Goal: Information Seeking & Learning: Learn about a topic

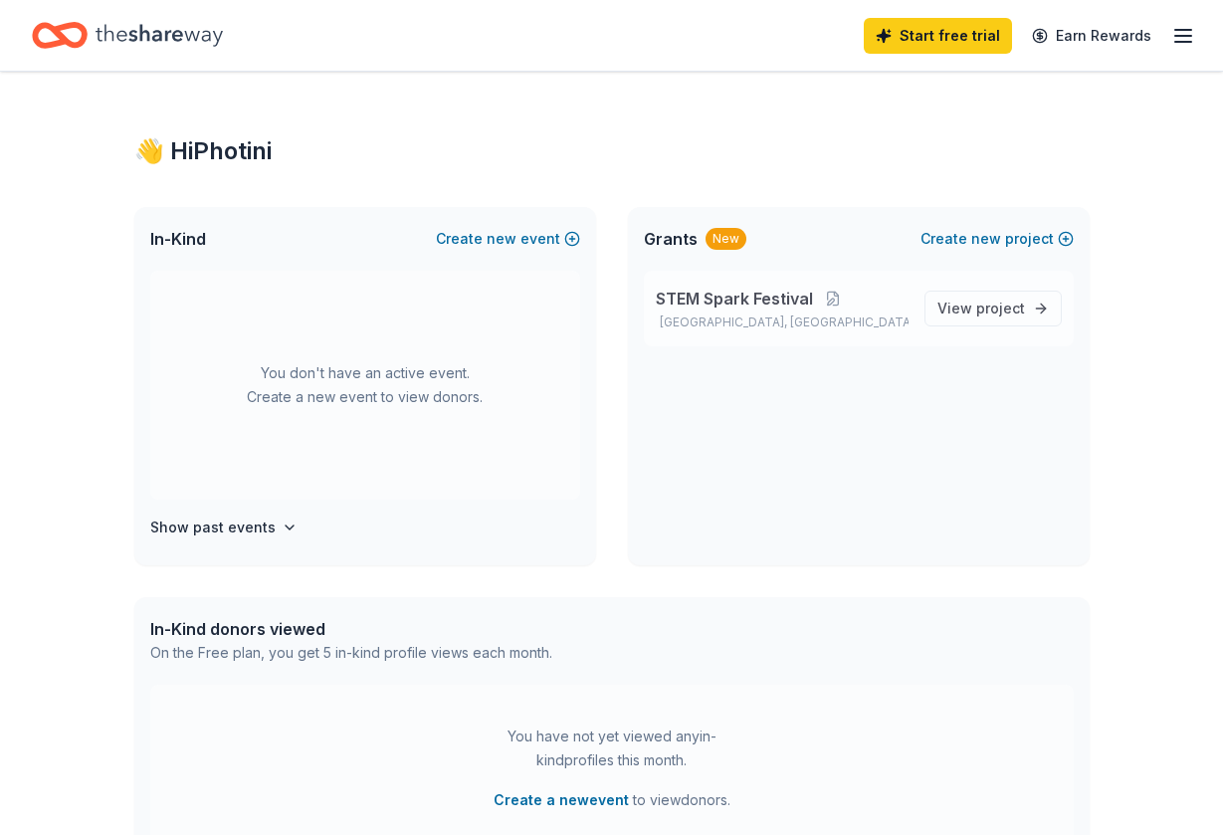
click at [712, 287] on span "STEM Spark Festival" at bounding box center [734, 299] width 157 height 24
click at [1014, 299] on span "project" at bounding box center [1000, 307] width 49 height 17
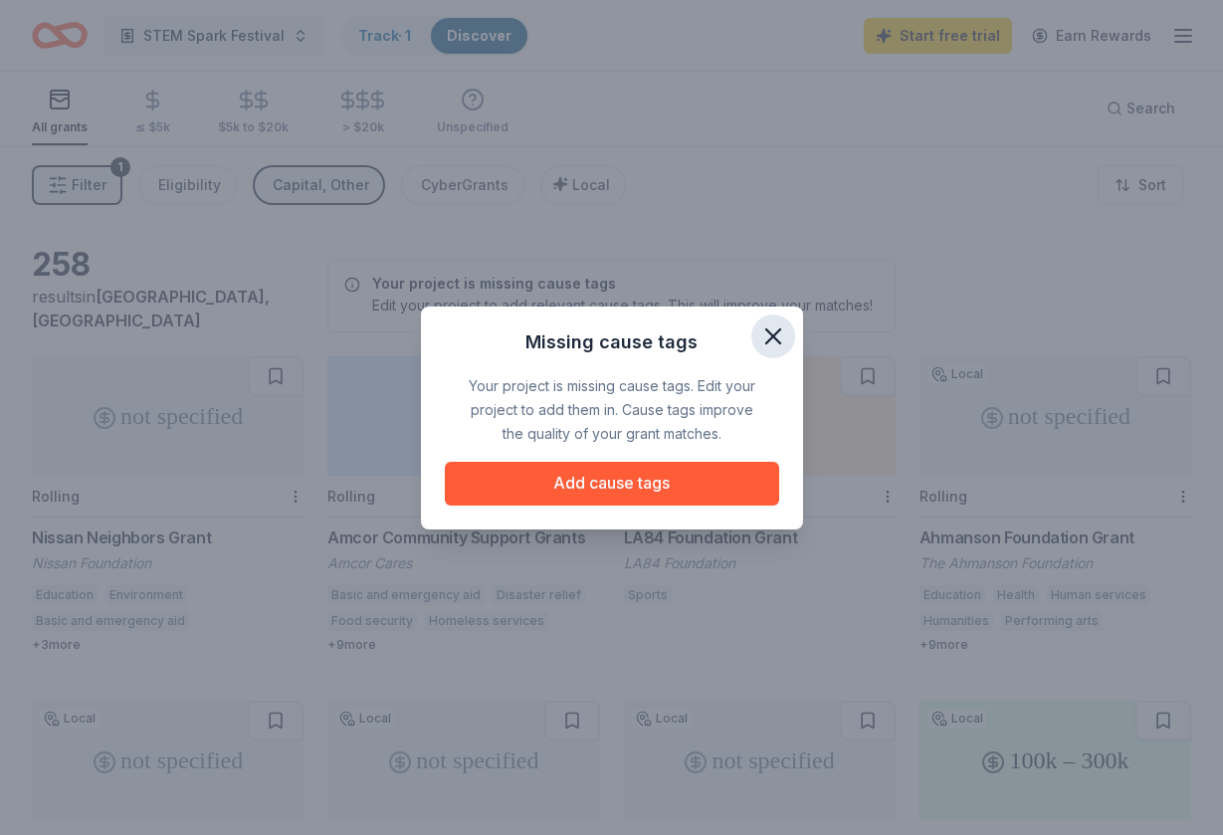
click at [766, 338] on icon "button" at bounding box center [773, 336] width 28 height 28
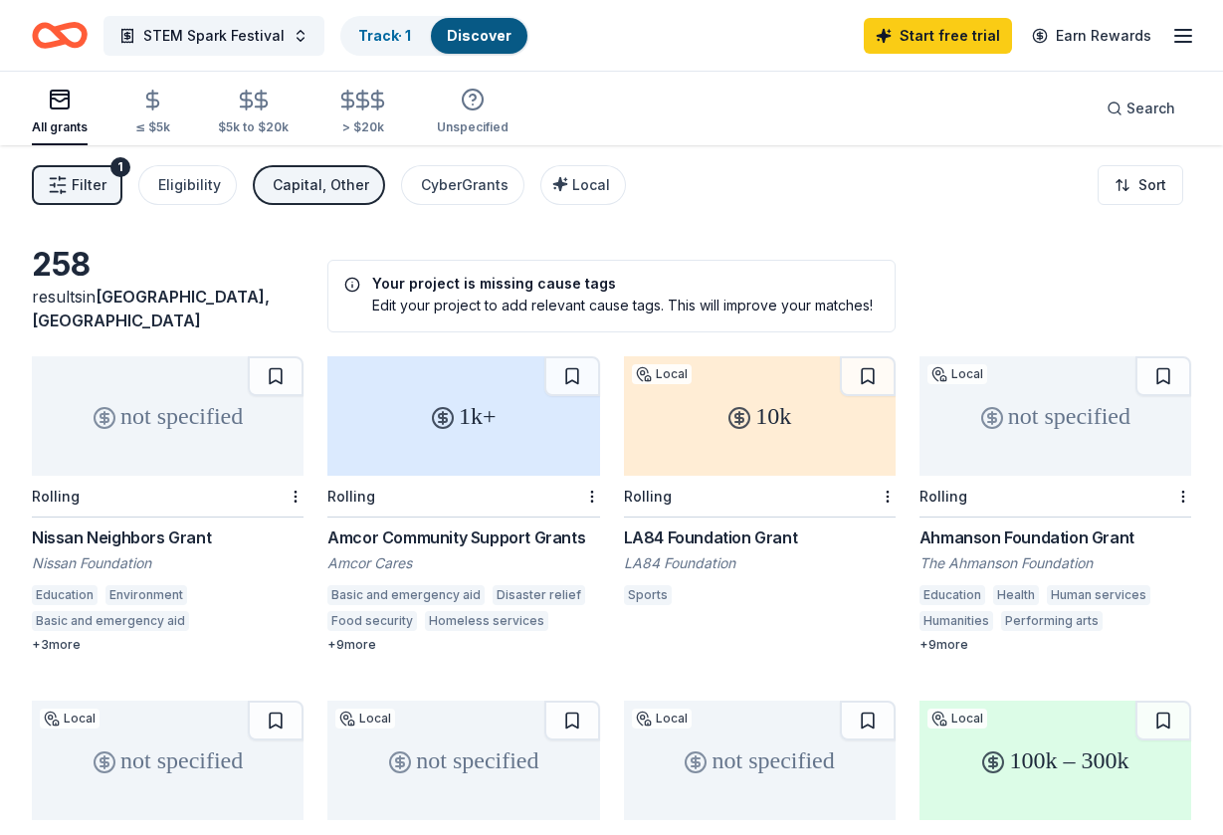
click at [698, 525] on div "LA84 Foundation Grant" at bounding box center [760, 537] width 272 height 24
click at [189, 173] on div "Eligibility" at bounding box center [189, 185] width 63 height 24
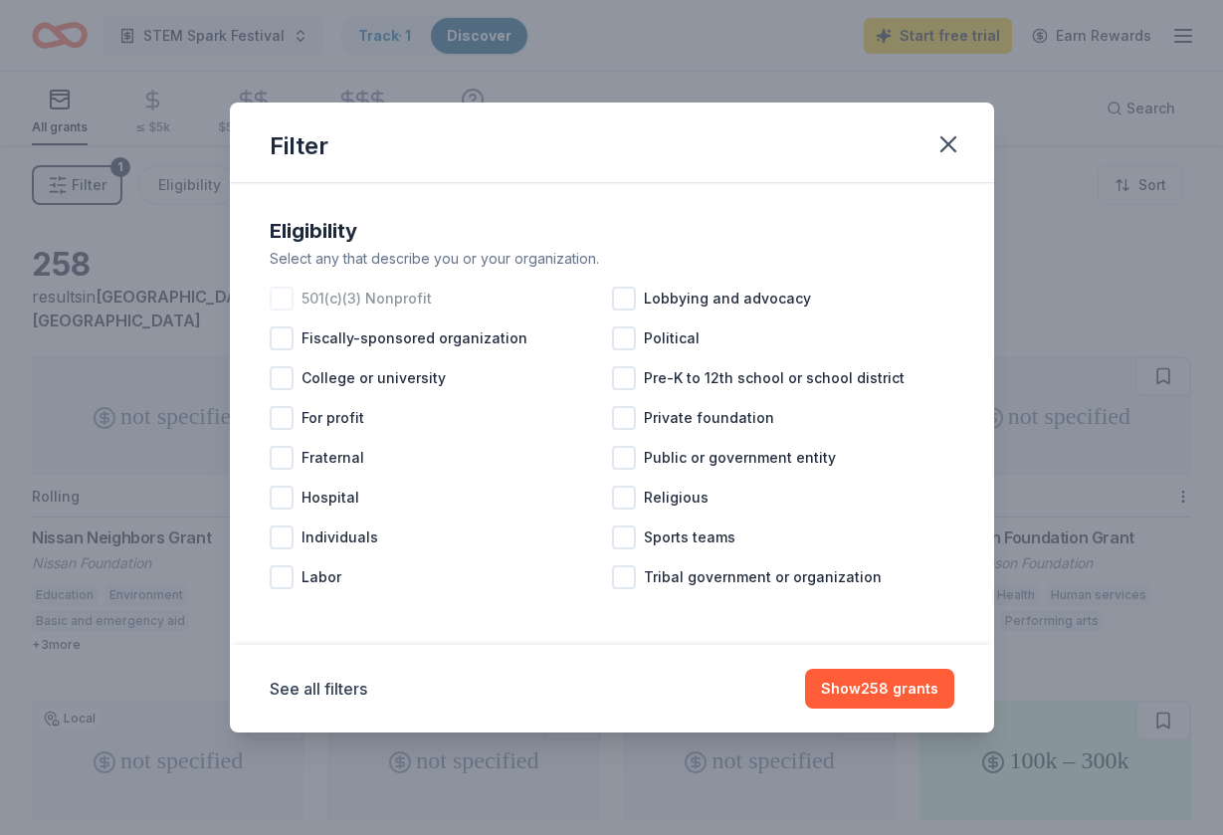
click at [284, 295] on div at bounding box center [282, 299] width 24 height 24
click at [618, 415] on div at bounding box center [624, 418] width 24 height 24
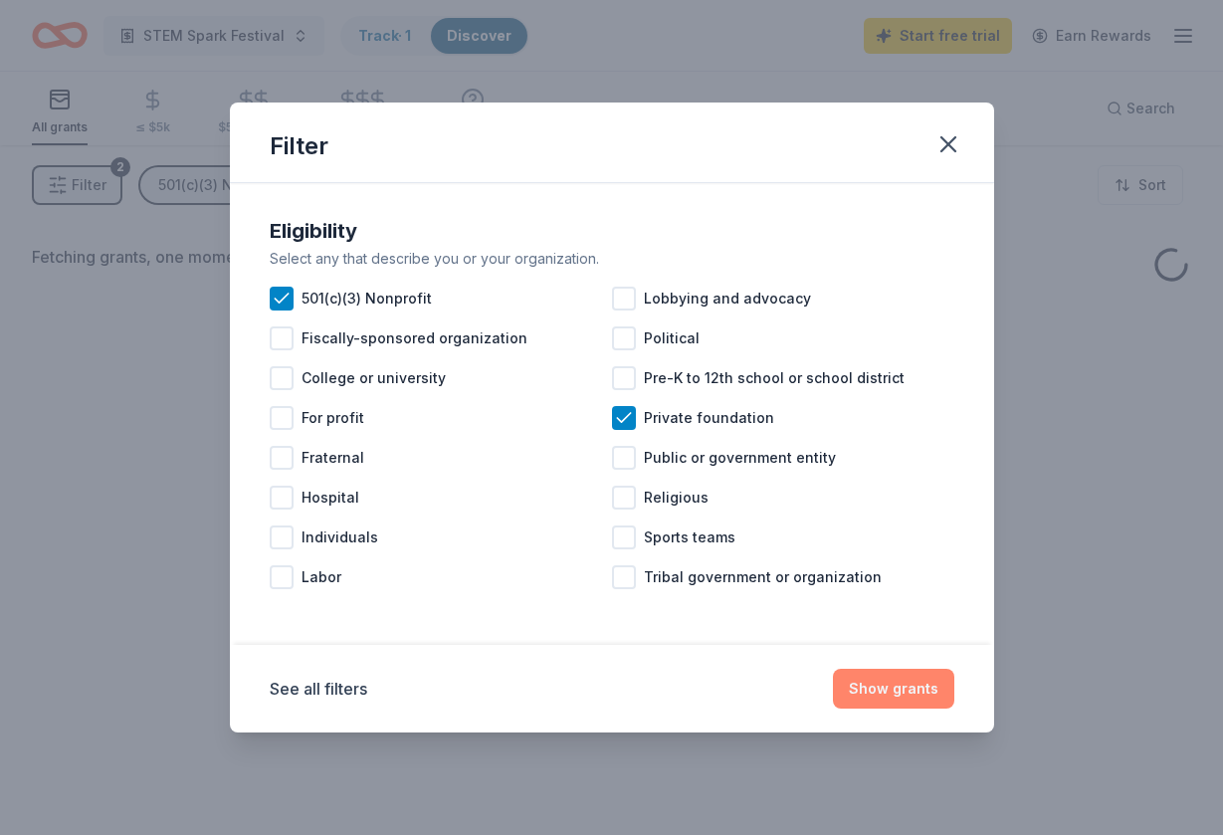
click at [904, 689] on button "Show grants" at bounding box center [893, 689] width 121 height 40
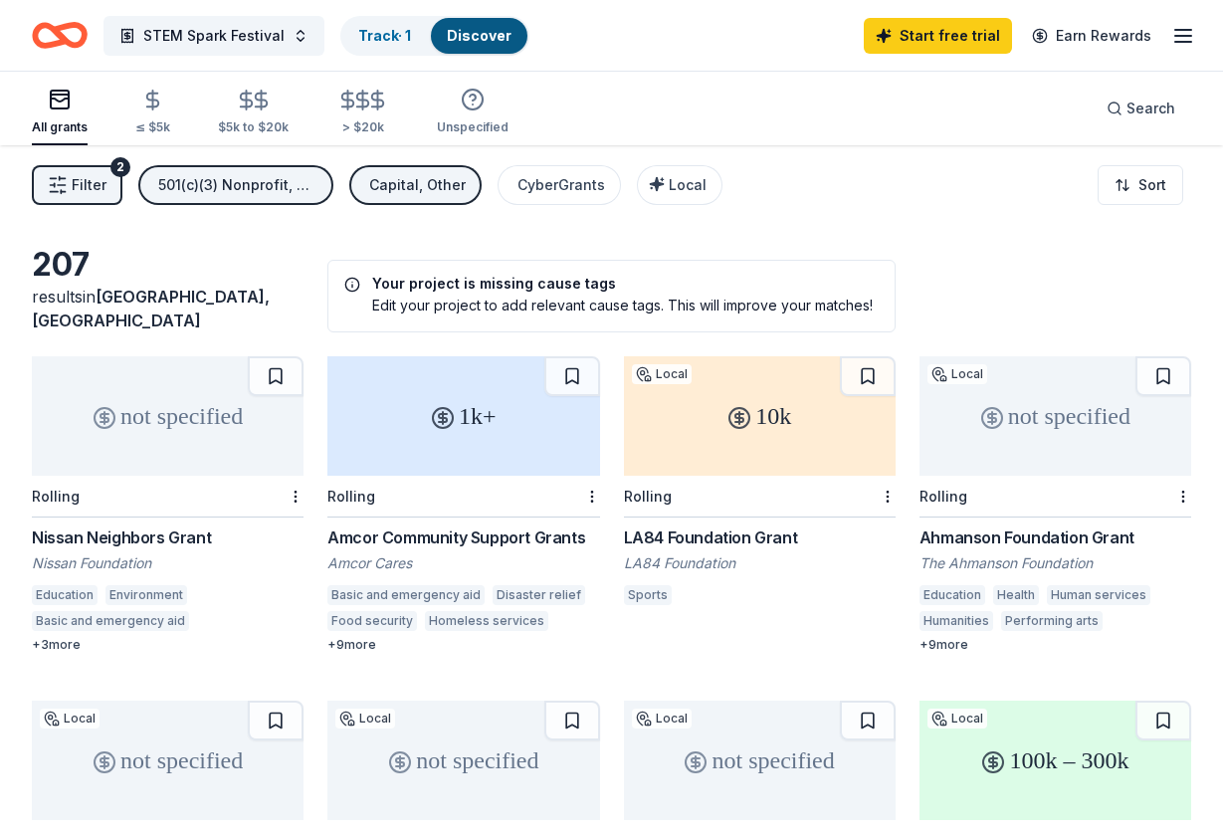
click at [557, 525] on div "Amcor Community Support Grants" at bounding box center [463, 537] width 272 height 24
